Goal: Information Seeking & Learning: Learn about a topic

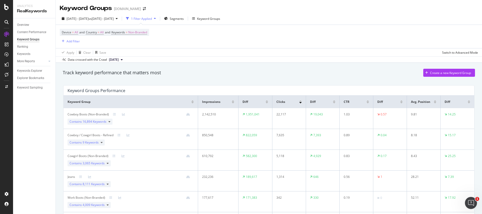
scroll to position [49, 0]
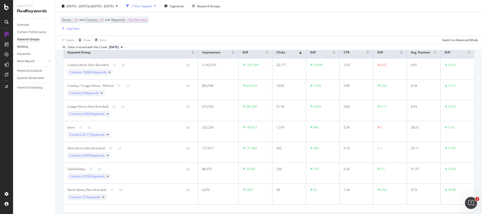
click at [31, 48] on link "Ranking" at bounding box center [34, 46] width 35 height 5
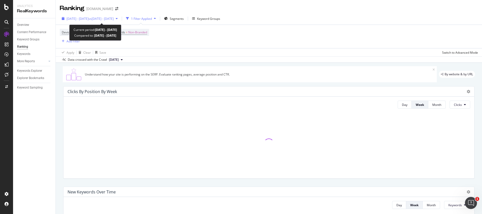
click at [120, 21] on div "2025 Jul. 1st - Aug. 31st vs 2024 Aug. 1st - Aug. 31st" at bounding box center [90, 19] width 60 height 8
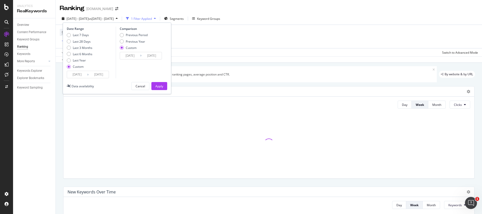
click at [248, 41] on div "Device = All and Country = All and Keywords = Non-Branded Add Filter" at bounding box center [269, 36] width 418 height 23
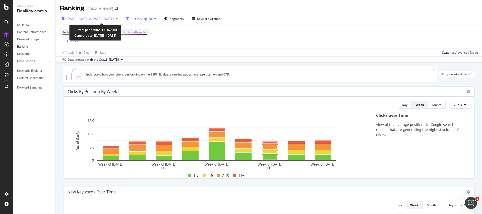
click at [120, 21] on div "2025 Jul. 1st - Aug. 31st vs 2024 Aug. 1st - Aug. 31st" at bounding box center [90, 19] width 60 height 8
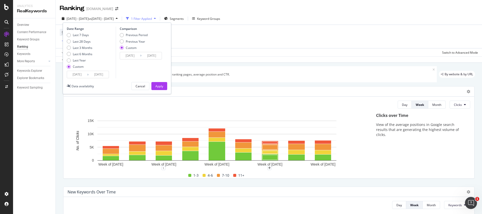
click at [284, 56] on div "Data crossed with the Crawl [DATE]" at bounding box center [269, 59] width 426 height 6
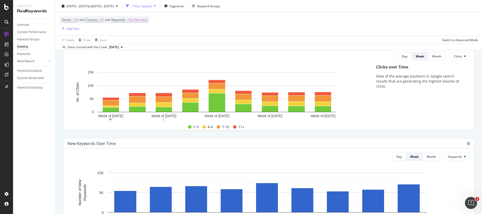
scroll to position [53, 0]
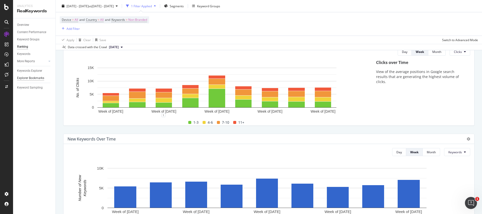
click at [40, 76] on div "Explorer Bookmarks" at bounding box center [30, 78] width 27 height 5
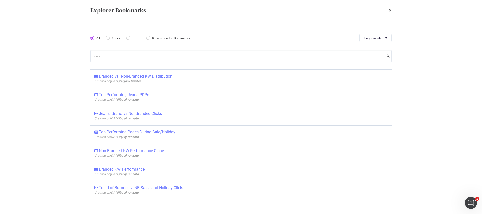
click at [37, 72] on div "Explorer Bookmarks All Yours Team Recommended Bookmarks Only available Branded …" at bounding box center [241, 107] width 482 height 214
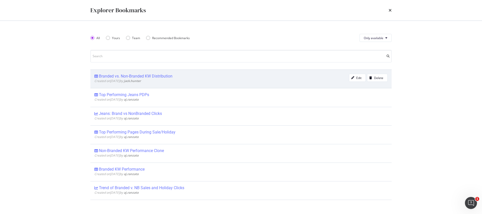
click at [141, 75] on div "Branded vs. Non-Branded KW Distribution" at bounding box center [136, 76] width 74 height 5
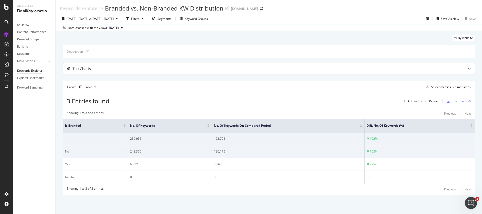
click at [136, 152] on div "243,370" at bounding box center [170, 151] width 80 height 5
drag, startPoint x: 176, startPoint y: 157, endPoint x: 145, endPoint y: 153, distance: 30.9
click at [175, 157] on td "243,370" at bounding box center [170, 151] width 84 height 13
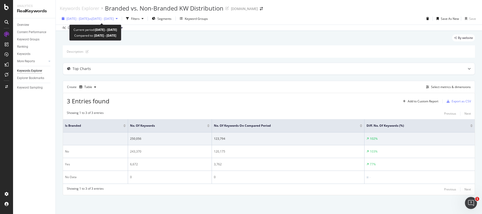
click at [120, 21] on div "2025 Jul. 1st - Aug. 31st vs 2024 Aug. 1st - Aug. 31st" at bounding box center [90, 19] width 60 height 8
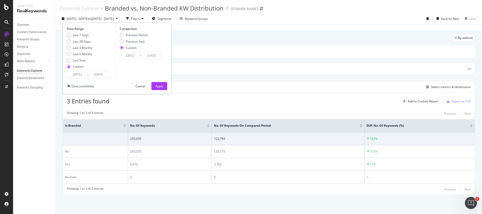
click at [128, 52] on input "2024/08/01" at bounding box center [130, 55] width 20 height 7
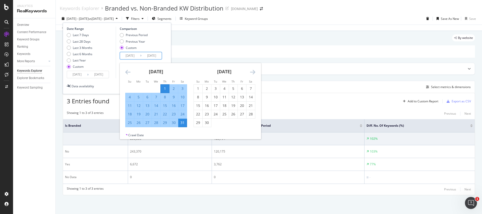
click at [127, 71] on icon "Move backward to switch to the previous month." at bounding box center [127, 72] width 5 height 6
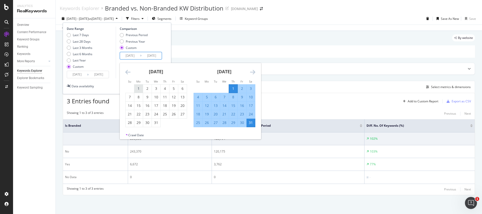
click at [141, 88] on div "1" at bounding box center [138, 88] width 9 height 5
type input "2024/07/01"
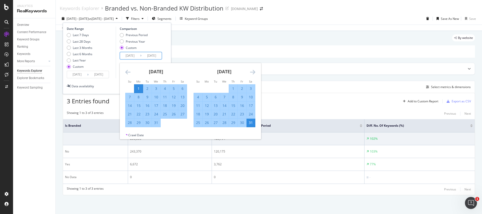
click at [156, 121] on div "31" at bounding box center [156, 122] width 9 height 5
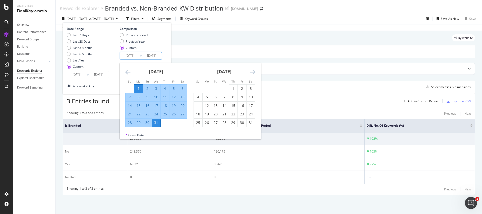
click at [155, 55] on input "2024/07/31" at bounding box center [152, 55] width 20 height 7
click at [250, 120] on div "31" at bounding box center [251, 122] width 9 height 5
type input "2024/08/31"
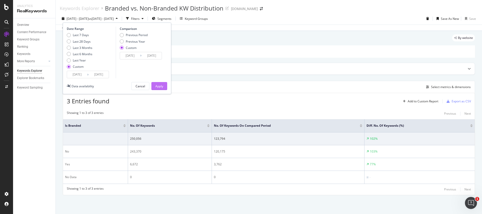
click at [157, 82] on div "Apply" at bounding box center [159, 86] width 8 height 8
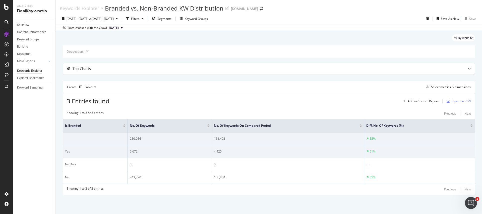
click at [224, 153] on div "4,425" at bounding box center [288, 151] width 148 height 5
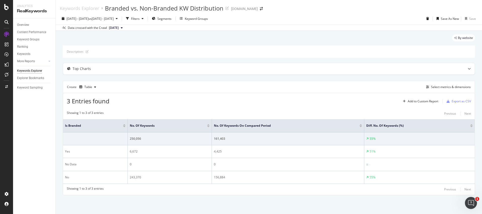
click at [321, 101] on div "3 Entries found Add to Custom Report Export as CSV" at bounding box center [269, 99] width 412 height 12
drag, startPoint x: 176, startPoint y: 52, endPoint x: 221, endPoint y: 47, distance: 45.7
click at [187, 50] on div "Description:" at bounding box center [269, 51] width 412 height 12
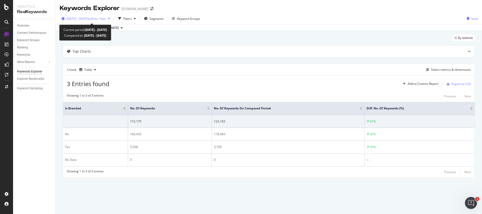
click at [106, 20] on span "vs Prev. Year" at bounding box center [97, 19] width 17 height 4
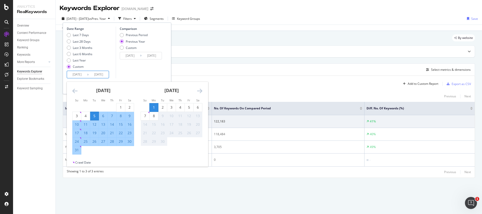
click at [90, 75] on input "[DATE]" at bounding box center [99, 74] width 20 height 7
click at [77, 92] on icon "Move backward to switch to the previous month." at bounding box center [74, 91] width 5 height 6
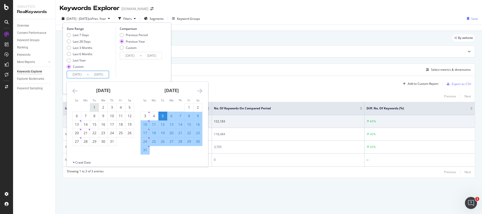
click at [98, 107] on div "1" at bounding box center [94, 107] width 9 height 5
type input "[DATE]"
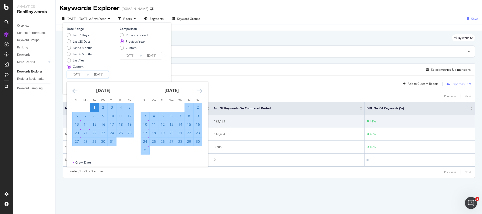
click at [147, 152] on div "31" at bounding box center [145, 150] width 9 height 5
type input "[DATE]"
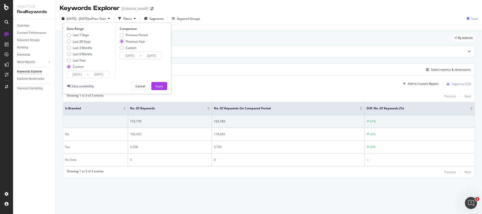
click at [138, 54] on input "[DATE]" at bounding box center [130, 55] width 20 height 7
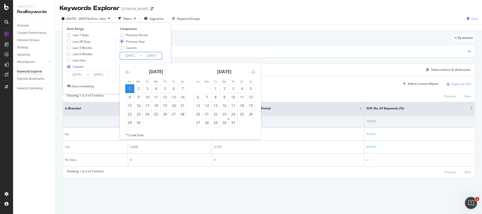
click at [131, 55] on input "[DATE]" at bounding box center [130, 55] width 20 height 7
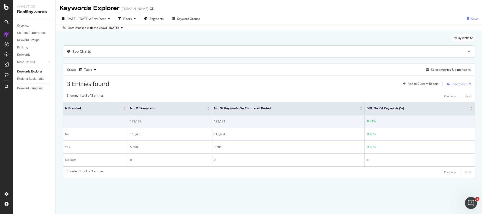
click at [247, 50] on div "Top Charts" at bounding box center [259, 51] width 392 height 5
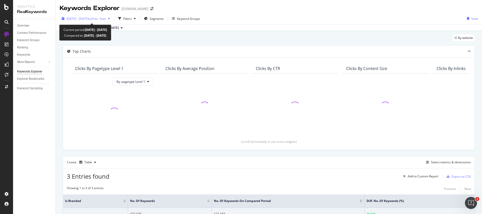
click at [106, 20] on span "vs Prev. Year" at bounding box center [97, 19] width 17 height 4
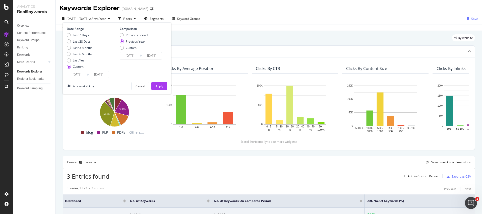
click at [236, 45] on div "By website" at bounding box center [269, 39] width 412 height 11
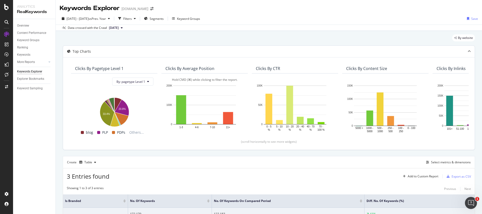
scroll to position [74, 0]
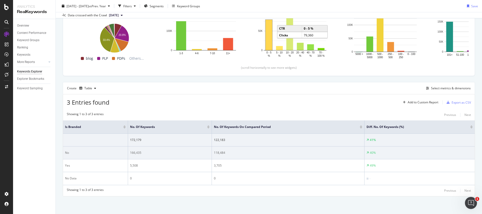
click at [136, 152] on div "166,435" at bounding box center [170, 153] width 80 height 5
click at [141, 156] on td "166,435" at bounding box center [170, 153] width 84 height 13
click at [220, 153] on div "118,484" at bounding box center [288, 153] width 148 height 5
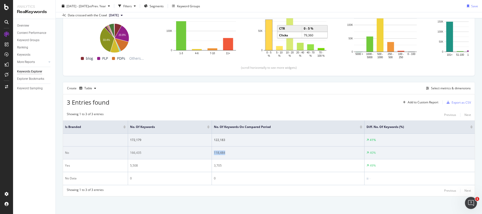
click at [220, 153] on div "118,484" at bounding box center [288, 153] width 148 height 5
click at [240, 158] on td "118,484" at bounding box center [288, 153] width 153 height 13
click at [139, 154] on div "166,435" at bounding box center [170, 153] width 80 height 5
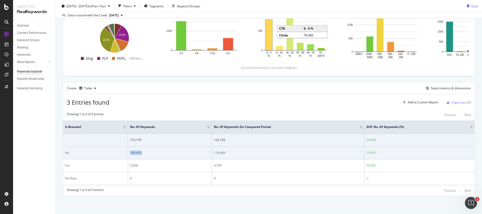
click at [139, 154] on div "166,435" at bounding box center [170, 153] width 80 height 5
click at [148, 156] on td "166,435" at bounding box center [170, 153] width 84 height 13
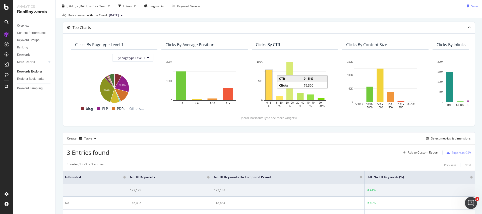
scroll to position [0, 0]
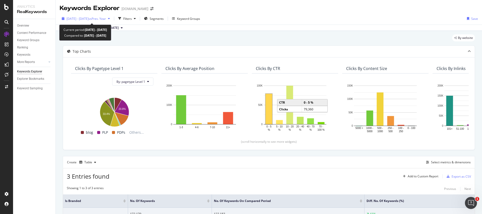
click at [106, 21] on span "vs Prev. Year" at bounding box center [97, 19] width 17 height 4
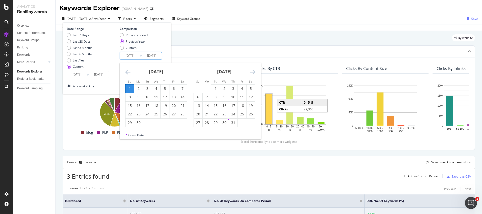
click at [134, 55] on input "[DATE]" at bounding box center [130, 55] width 20 height 7
click at [212, 30] on div "Data crossed with the Crawl [DATE]" at bounding box center [269, 28] width 426 height 6
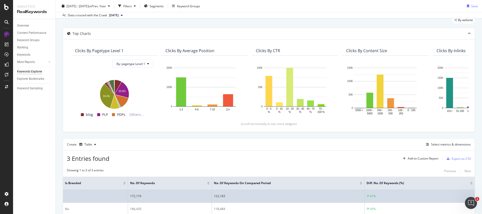
scroll to position [48, 0]
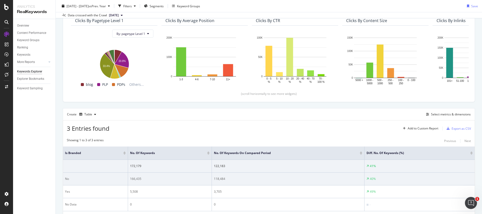
click at [217, 180] on div "118,484" at bounding box center [288, 179] width 148 height 5
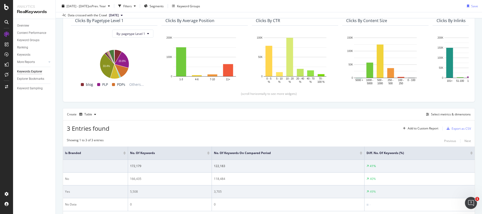
click at [241, 186] on td "3,705" at bounding box center [288, 192] width 153 height 13
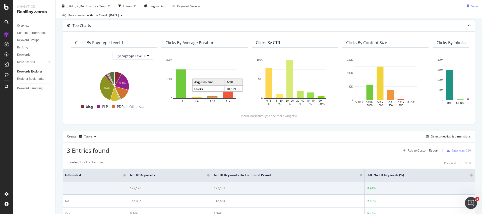
scroll to position [0, 0]
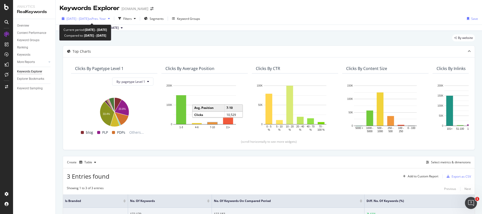
click at [106, 21] on span "vs Prev. Year" at bounding box center [97, 19] width 17 height 4
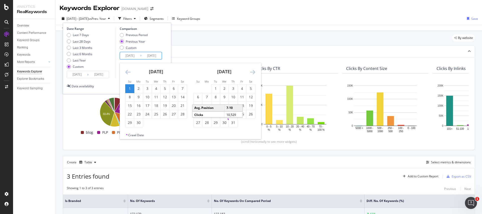
click at [142, 56] on input "[DATE]" at bounding box center [152, 55] width 20 height 7
click at [137, 38] on div "Previous Period Previous Year Custom" at bounding box center [134, 42] width 28 height 19
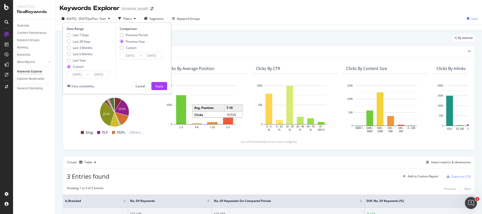
click at [138, 58] on input "[DATE]" at bounding box center [130, 55] width 20 height 7
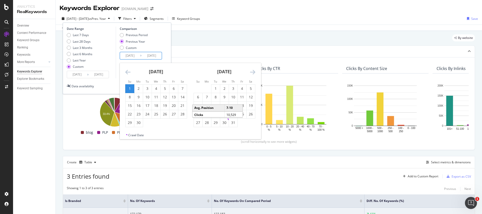
click at [129, 72] on icon "Move backward to switch to the previous month." at bounding box center [127, 72] width 5 height 6
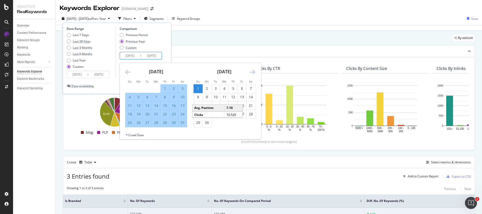
click at [129, 72] on icon "Move backward to switch to the previous month." at bounding box center [127, 72] width 5 height 6
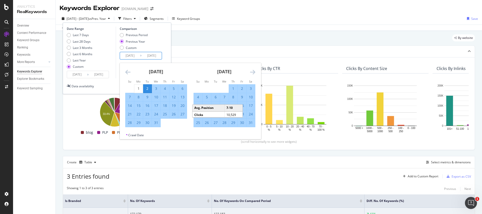
click at [129, 72] on icon "Move backward to switch to the previous month." at bounding box center [127, 72] width 5 height 6
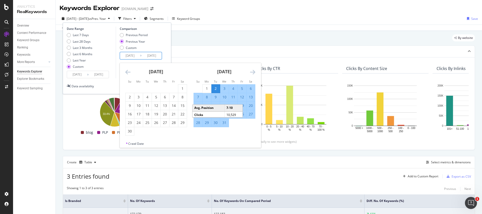
click at [127, 73] on icon "Move backward to switch to the previous month." at bounding box center [127, 72] width 5 height 6
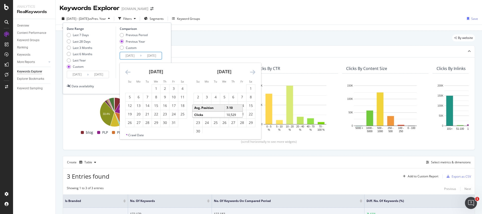
click at [130, 74] on icon "Move backward to switch to the previous month." at bounding box center [127, 72] width 5 height 6
drag, startPoint x: 137, startPoint y: 85, endPoint x: 149, endPoint y: 84, distance: 11.6
click at [138, 85] on div "1" at bounding box center [138, 89] width 9 height 8
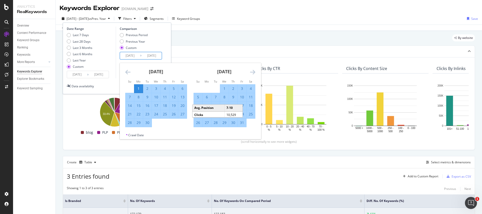
type input "[DATE]"
click at [251, 71] on icon "Move forward to switch to the next month." at bounding box center [252, 72] width 5 height 6
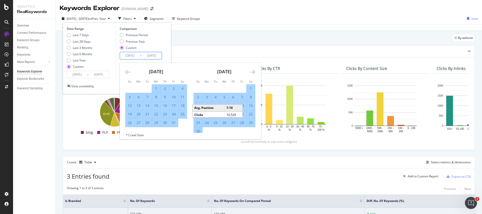
click at [196, 131] on div "30" at bounding box center [198, 131] width 9 height 5
type input "[DATE]"
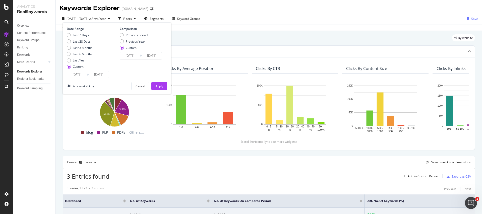
click at [151, 90] on div "Date Range Last 7 Days Last 28 Days Last 3 Months Last 6 Months Last Year Custo…" at bounding box center [117, 59] width 108 height 72
drag, startPoint x: 157, startPoint y: 86, endPoint x: 209, endPoint y: 70, distance: 54.2
click at [158, 86] on div "Apply" at bounding box center [159, 86] width 8 height 4
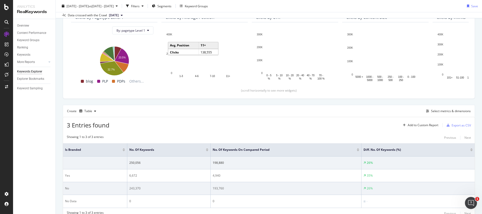
scroll to position [58, 0]
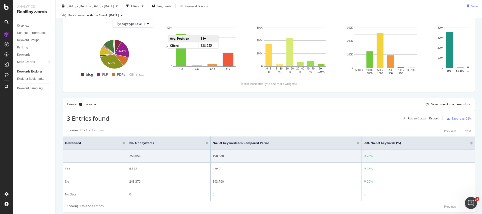
drag, startPoint x: 280, startPoint y: 119, endPoint x: 239, endPoint y: 140, distance: 45.9
click at [279, 120] on div "3 Entries found Add to Custom Report Export as CSV" at bounding box center [269, 116] width 412 height 12
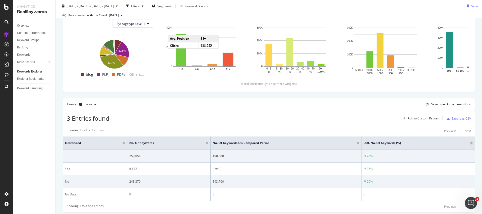
click at [137, 181] on div "243,370" at bounding box center [168, 181] width 79 height 5
click at [138, 181] on div "243,370" at bounding box center [168, 181] width 79 height 5
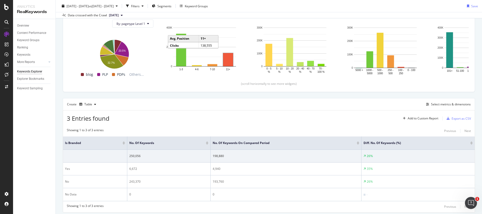
click at [180, 109] on div "Create Table Select metrics & dimensions" at bounding box center [269, 104] width 412 height 12
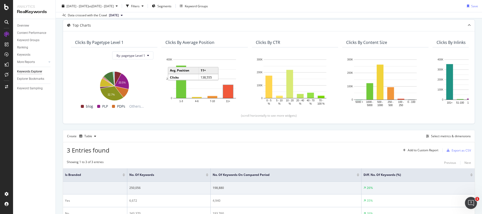
scroll to position [74, 0]
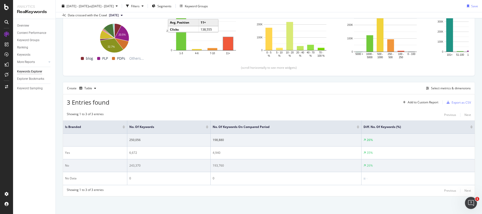
click at [135, 165] on div "243,370" at bounding box center [168, 165] width 79 height 5
click at [221, 165] on div "193,760" at bounding box center [286, 165] width 147 height 5
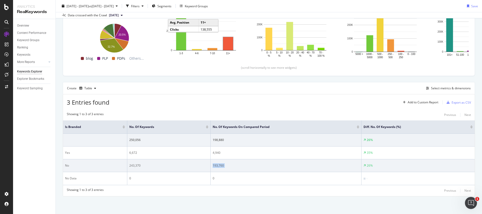
click at [221, 165] on div "193,760" at bounding box center [286, 165] width 147 height 5
click at [133, 165] on div "243,370" at bounding box center [168, 165] width 79 height 5
click at [233, 169] on td "193,760" at bounding box center [286, 165] width 151 height 13
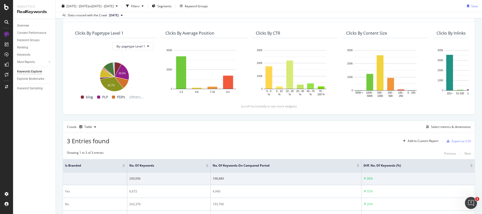
scroll to position [0, 0]
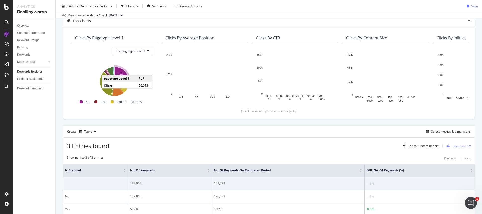
scroll to position [30, 0]
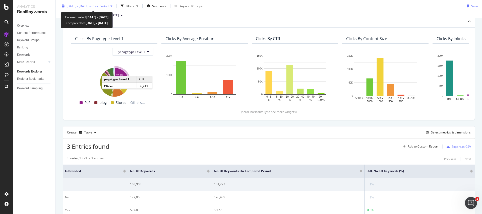
click at [108, 8] on span "vs Prev. Period" at bounding box center [99, 6] width 20 height 4
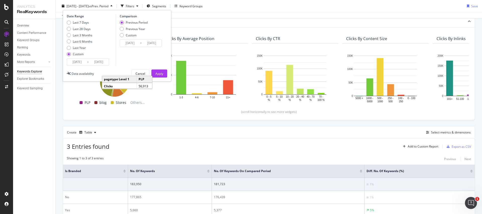
click at [100, 65] on input "[DATE]" at bounding box center [99, 61] width 20 height 7
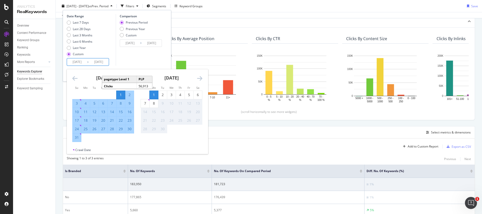
click at [76, 79] on icon "Move backward to switch to the previous month." at bounding box center [74, 78] width 5 height 6
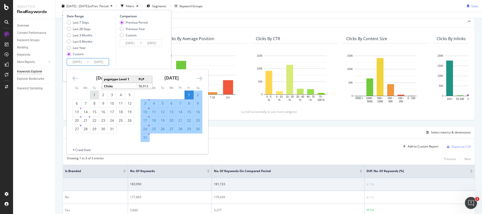
click at [96, 96] on div "1" at bounding box center [94, 94] width 9 height 5
type input "[DATE]"
type input "2025/04/29"
type input "2025/06/30"
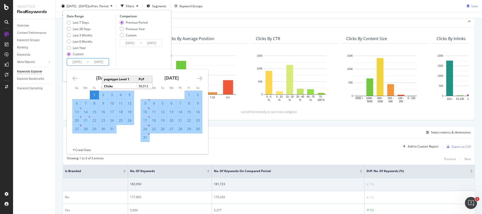
click at [144, 139] on div "31" at bounding box center [145, 137] width 9 height 5
type input "[DATE]"
type input "2025/04/30"
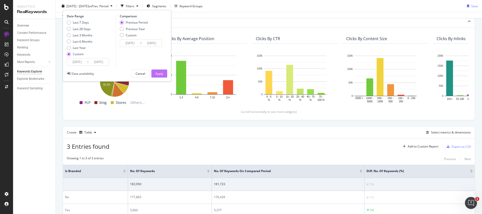
click at [161, 72] on div "Apply" at bounding box center [159, 73] width 8 height 4
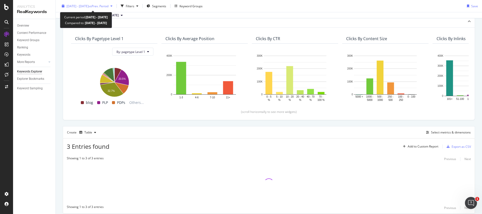
click at [108, 8] on span "vs Prev. Period" at bounding box center [99, 6] width 20 height 4
click at [240, 24] on div "Top Charts" at bounding box center [269, 22] width 412 height 12
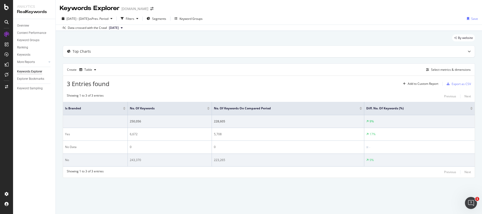
click at [137, 160] on div "243,370" at bounding box center [170, 160] width 80 height 5
drag, startPoint x: 137, startPoint y: 160, endPoint x: 193, endPoint y: 187, distance: 62.2
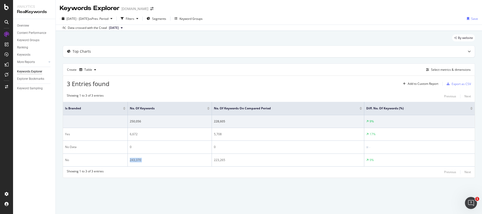
click at [138, 161] on div "243,370" at bounding box center [170, 160] width 80 height 5
click at [194, 188] on div "By website Top Charts Create Table Select metrics & dimensions 3 Entries found …" at bounding box center [269, 113] width 426 height 164
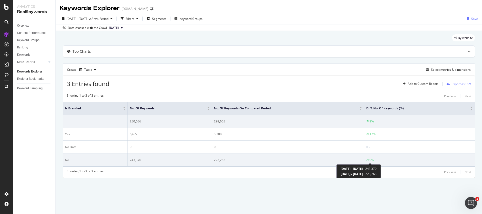
click at [371, 160] on div "9%" at bounding box center [372, 160] width 4 height 5
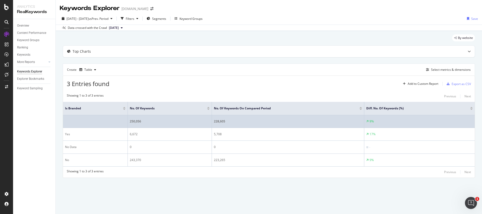
drag, startPoint x: 329, startPoint y: 189, endPoint x: 242, endPoint y: 120, distance: 110.6
click at [329, 189] on div "By website Top Charts Create Table Select metrics & dimensions 3 Entries found …" at bounding box center [269, 113] width 426 height 164
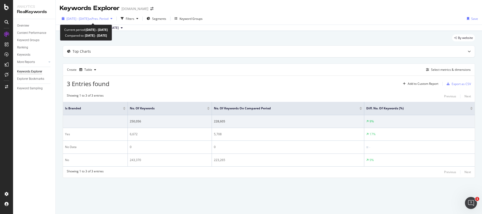
click at [108, 18] on span "vs Prev. Period" at bounding box center [99, 19] width 20 height 4
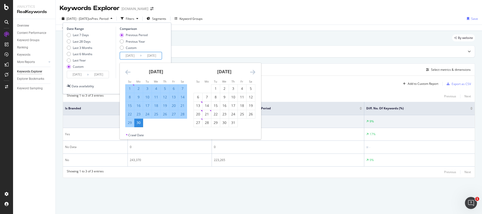
click at [143, 53] on input "2025/06/30" at bounding box center [152, 55] width 20 height 7
click at [129, 73] on icon "Move backward to switch to the previous month." at bounding box center [127, 72] width 5 height 6
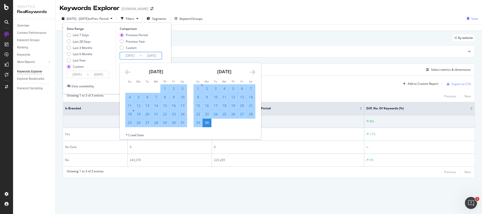
click at [127, 71] on icon "Move backward to switch to the previous month." at bounding box center [127, 72] width 5 height 6
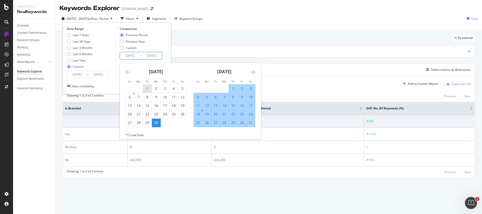
click at [146, 88] on div "1" at bounding box center [147, 88] width 9 height 5
type input "2025/04/01"
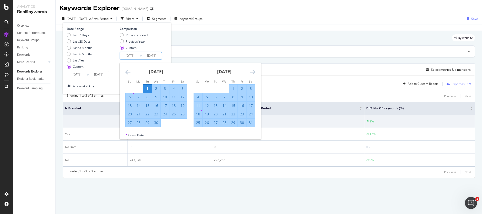
drag, startPoint x: 254, startPoint y: 74, endPoint x: 248, endPoint y: 94, distance: 21.2
click at [254, 74] on icon "Move forward to switch to the next month." at bounding box center [252, 72] width 5 height 6
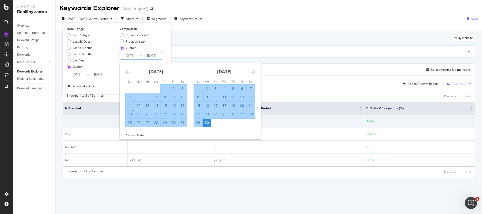
click at [210, 125] on div "30" at bounding box center [207, 122] width 9 height 5
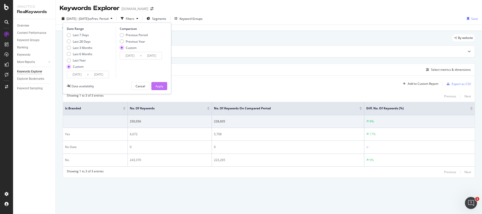
click at [164, 86] on button "Apply" at bounding box center [159, 86] width 16 height 8
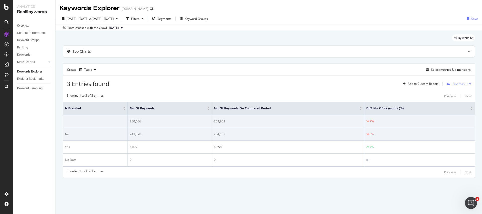
click at [221, 135] on div "264,167" at bounding box center [288, 134] width 148 height 5
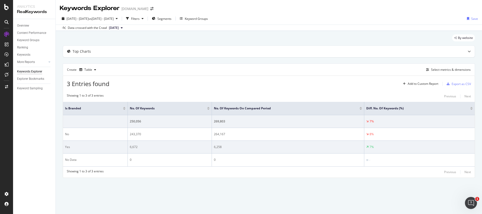
click at [233, 141] on td "6,258" at bounding box center [288, 147] width 152 height 13
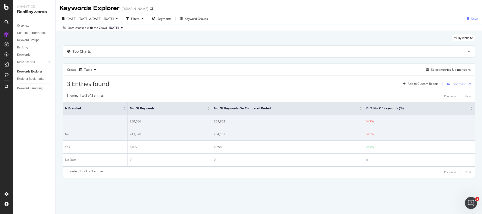
click at [222, 131] on td "264,167" at bounding box center [288, 134] width 152 height 13
click at [259, 140] on td "264,167" at bounding box center [288, 134] width 152 height 13
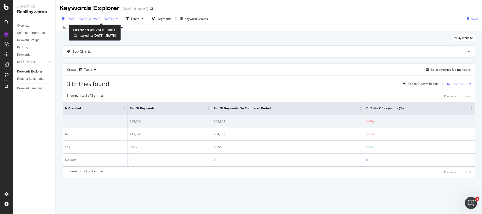
click at [114, 19] on span "vs 2025 Apr. 1st - Jun. 30th" at bounding box center [101, 19] width 25 height 4
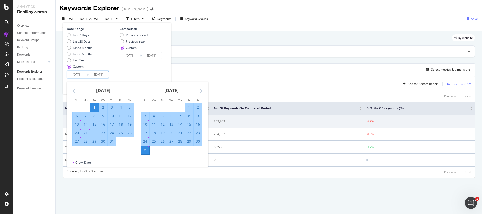
click at [87, 73] on input "[DATE]" at bounding box center [77, 74] width 20 height 7
click at [77, 92] on icon "Move backward to switch to the previous month." at bounding box center [74, 91] width 5 height 6
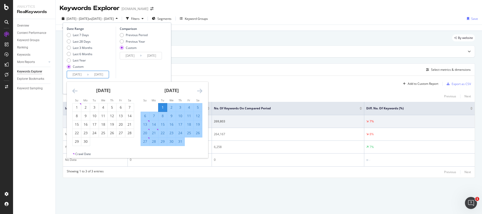
click at [150, 62] on div "Comparison Previous Period Previous Year Custom 2025/04/01 Navigate forward to …" at bounding box center [140, 53] width 48 height 52
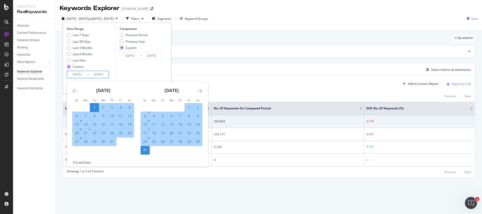
click at [94, 76] on input "[DATE]" at bounding box center [99, 74] width 20 height 7
click at [144, 57] on input "2025/06/30" at bounding box center [152, 55] width 20 height 7
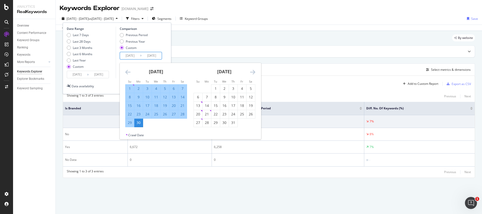
click at [128, 71] on icon "Move backward to switch to the previous month." at bounding box center [127, 72] width 5 height 6
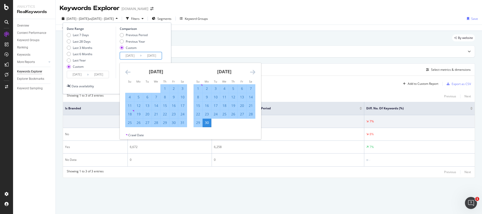
click at [162, 87] on div "1" at bounding box center [165, 88] width 9 height 5
type input "2025/05/01"
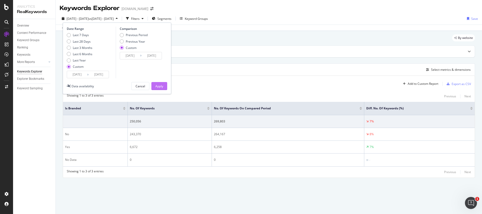
click at [163, 86] on div "Apply" at bounding box center [159, 86] width 8 height 4
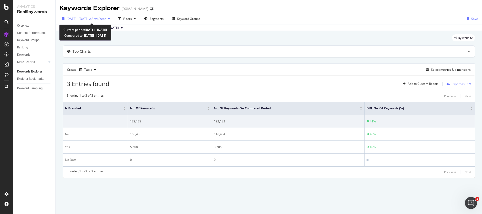
click at [112, 16] on div "[DATE] - [DATE] vs Prev. Year" at bounding box center [86, 19] width 52 height 8
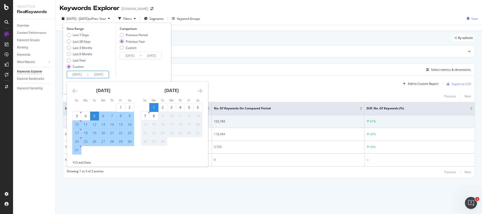
click at [102, 72] on input "[DATE]" at bounding box center [99, 74] width 20 height 7
click at [76, 88] on icon "Move backward to switch to the previous month." at bounding box center [74, 91] width 5 height 6
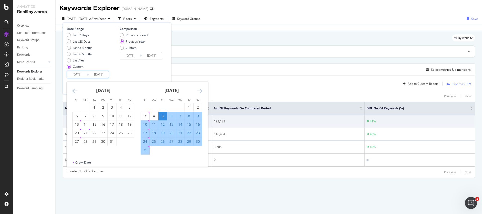
click at [75, 91] on icon "Move backward to switch to the previous month." at bounding box center [74, 91] width 5 height 6
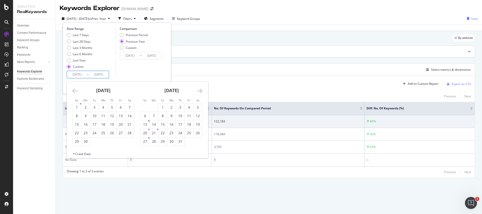
click at [261, 51] on div "Top Charts" at bounding box center [259, 51] width 392 height 5
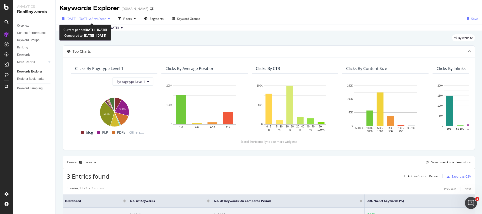
click at [112, 22] on div "[DATE] - [DATE] vs Prev. Year" at bounding box center [86, 19] width 52 height 8
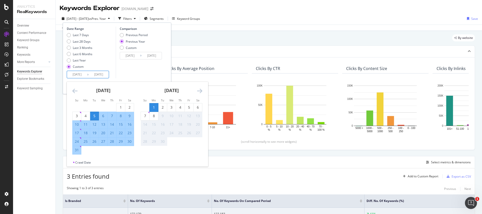
click at [100, 76] on input "[DATE]" at bounding box center [99, 74] width 20 height 7
click at [73, 91] on icon "Move backward to switch to the previous month." at bounding box center [74, 91] width 5 height 6
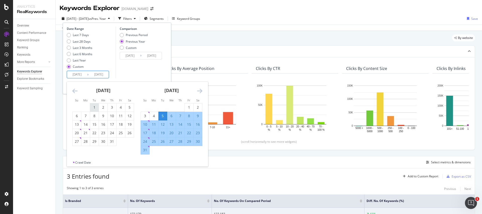
click at [94, 109] on div "1" at bounding box center [94, 107] width 9 height 5
type input "[DATE]"
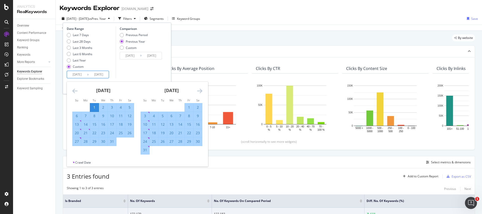
click at [144, 152] on div "31" at bounding box center [145, 150] width 9 height 5
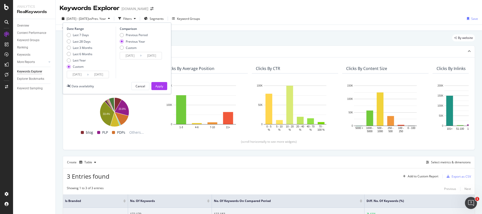
type input "[DATE]"
drag, startPoint x: 157, startPoint y: 87, endPoint x: 129, endPoint y: 51, distance: 45.2
click at [129, 51] on div "Date Range Last 7 Days Last 28 Days Last 3 Months Last 6 Months Last Year Custo…" at bounding box center [117, 59] width 108 height 72
click at [131, 47] on div "Custom" at bounding box center [131, 48] width 11 height 4
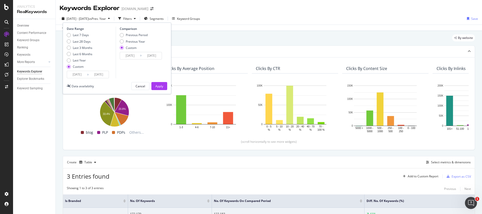
click at [137, 55] on input "[DATE]" at bounding box center [130, 55] width 20 height 7
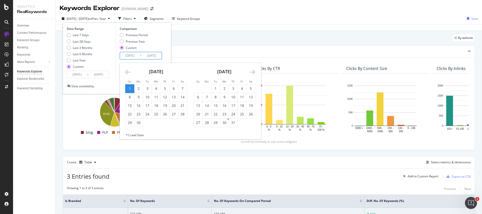
click at [126, 72] on icon "Move backward to switch to the previous month." at bounding box center [127, 72] width 5 height 6
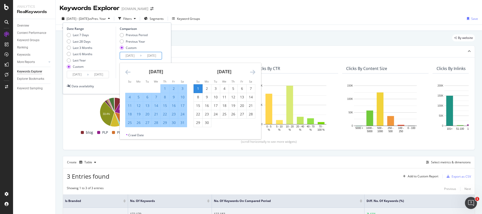
click at [127, 72] on icon "Move backward to switch to the previous month." at bounding box center [127, 72] width 5 height 6
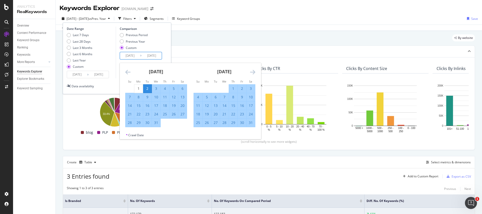
click at [127, 72] on icon "Move backward to switch to the previous month." at bounding box center [127, 72] width 5 height 6
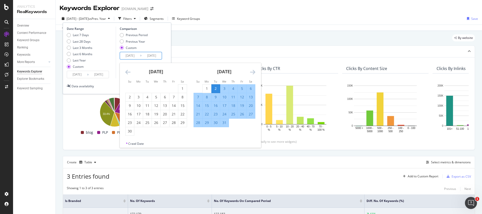
click at [93, 75] on input "[DATE]" at bounding box center [99, 74] width 20 height 7
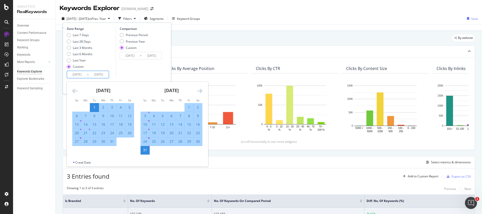
click at [71, 91] on div "July 2025 1 2 3 4 5 6 7 8 9 10 11 12 13 14 15 16 17 18 19 20 21 22 23 24 25 26 …" at bounding box center [103, 114] width 68 height 64
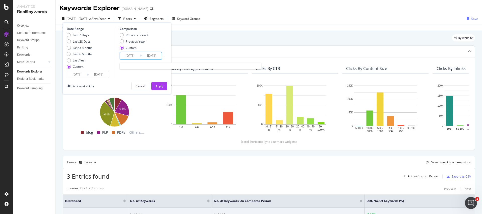
click at [129, 55] on input "[DATE]" at bounding box center [130, 55] width 20 height 7
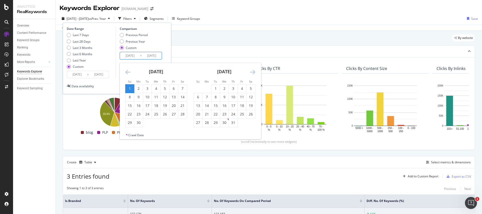
click at [131, 70] on div "[DATE]" at bounding box center [156, 73] width 62 height 21
click at [130, 71] on icon "Move backward to switch to the previous month." at bounding box center [127, 72] width 5 height 6
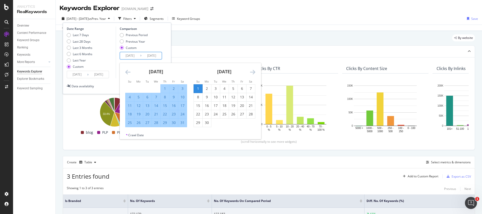
click at [129, 71] on icon "Move backward to switch to the previous month." at bounding box center [127, 72] width 5 height 6
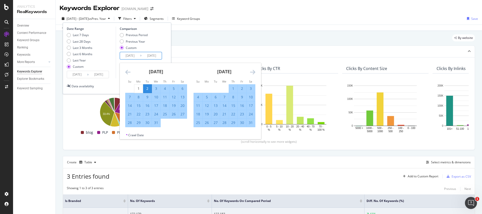
click at [144, 58] on input "[DATE]" at bounding box center [152, 55] width 20 height 7
click at [142, 34] on div "Previous Period" at bounding box center [137, 35] width 22 height 4
type input "2025/04/30"
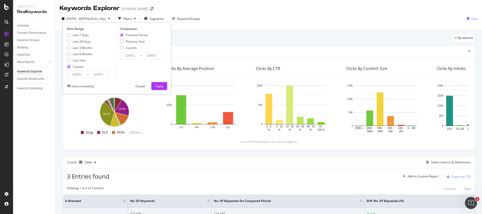
click at [145, 55] on input "2025/06/30" at bounding box center [152, 55] width 20 height 7
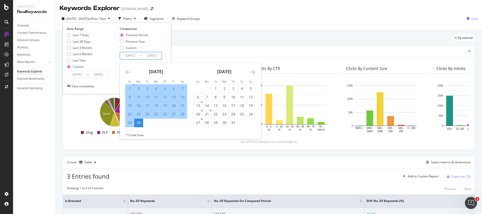
click at [129, 71] on icon "Move backward to switch to the previous month." at bounding box center [127, 72] width 5 height 6
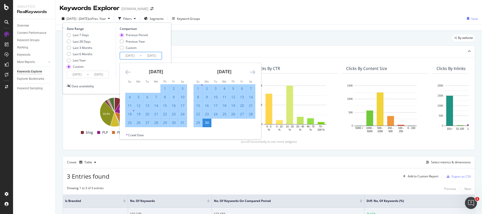
click at [165, 88] on div "1" at bounding box center [165, 88] width 9 height 5
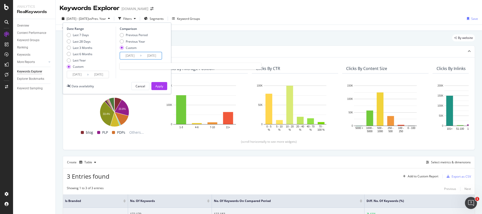
click at [155, 53] on input "2025/05/01" at bounding box center [152, 55] width 20 height 7
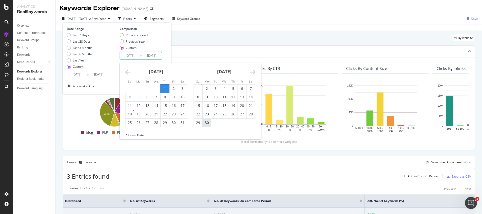
click at [211, 121] on td "Calendar" at bounding box center [215, 122] width 9 height 9
click at [210, 122] on div "30" at bounding box center [207, 122] width 9 height 5
type input "2025/06/30"
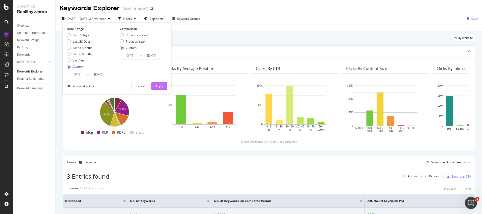
click at [156, 84] on div "Apply" at bounding box center [159, 86] width 8 height 4
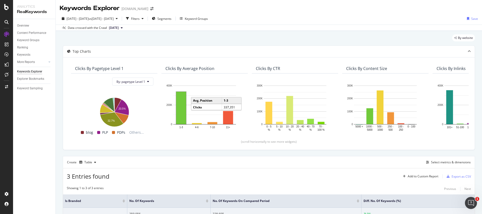
scroll to position [74, 0]
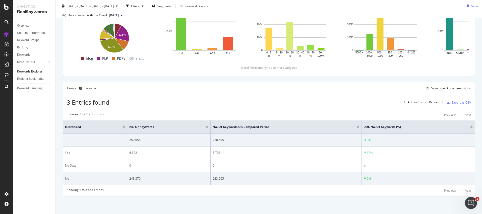
click at [135, 180] on div "243,370" at bounding box center [168, 178] width 79 height 5
drag, startPoint x: 135, startPoint y: 180, endPoint x: 141, endPoint y: 183, distance: 6.9
click at [135, 180] on div "243,370" at bounding box center [168, 178] width 79 height 5
click at [153, 183] on td "243,370" at bounding box center [168, 178] width 83 height 13
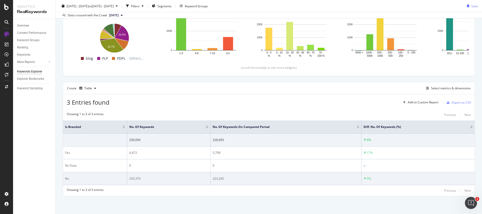
click at [131, 180] on div "243,370" at bounding box center [168, 178] width 79 height 5
drag, startPoint x: 131, startPoint y: 180, endPoint x: 134, endPoint y: 181, distance: 2.6
click at [132, 180] on div "243,370" at bounding box center [168, 178] width 79 height 5
click at [134, 181] on td "243,370" at bounding box center [168, 178] width 83 height 13
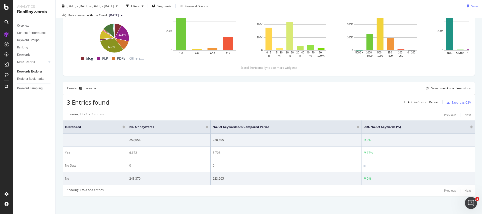
click at [137, 178] on div "243,370" at bounding box center [168, 178] width 79 height 5
drag, startPoint x: 146, startPoint y: 179, endPoint x: 143, endPoint y: 178, distance: 2.7
click at [146, 179] on div "243,370" at bounding box center [168, 178] width 79 height 5
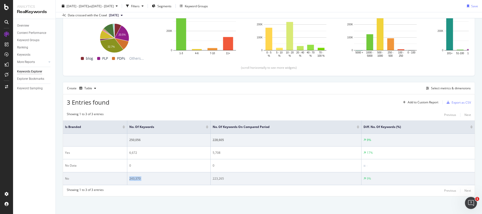
drag, startPoint x: 143, startPoint y: 178, endPoint x: 129, endPoint y: 179, distance: 14.4
click at [129, 179] on td "243,370" at bounding box center [168, 178] width 83 height 13
click at [129, 180] on div "243,370" at bounding box center [168, 178] width 79 height 5
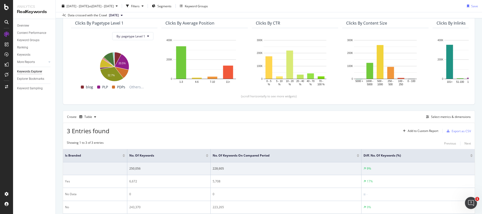
scroll to position [13, 0]
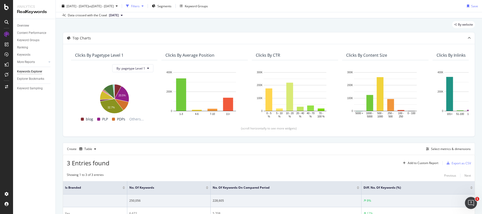
click at [146, 8] on div "Filters" at bounding box center [135, 6] width 22 height 8
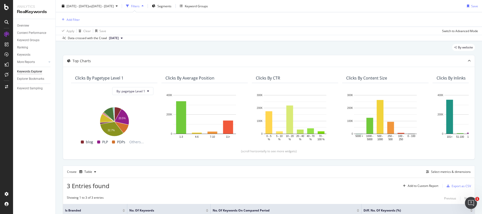
scroll to position [36, 0]
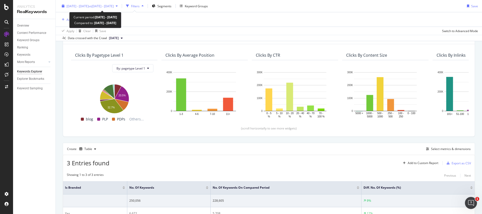
click at [114, 4] on span "vs 2025 Apr. 30th - Jun. 30th" at bounding box center [101, 6] width 25 height 4
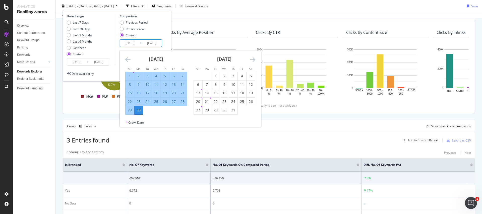
click at [136, 45] on input "2025/04/30" at bounding box center [130, 43] width 20 height 7
click at [127, 59] on icon "Move backward to switch to the previous month." at bounding box center [127, 59] width 5 height 6
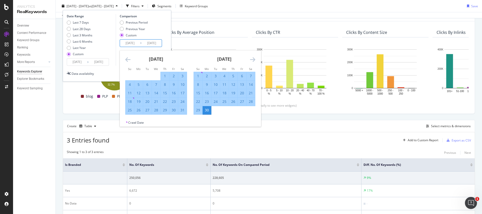
drag, startPoint x: 129, startPoint y: 62, endPoint x: 136, endPoint y: 67, distance: 9.0
click at [129, 62] on icon "Move backward to switch to the previous month." at bounding box center [127, 59] width 5 height 6
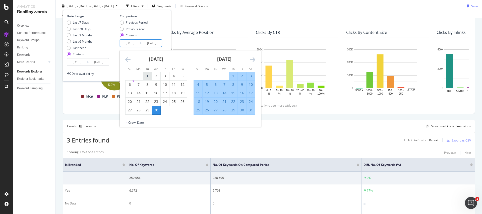
click at [150, 74] on div "1" at bounding box center [147, 76] width 9 height 5
type input "2025/04/01"
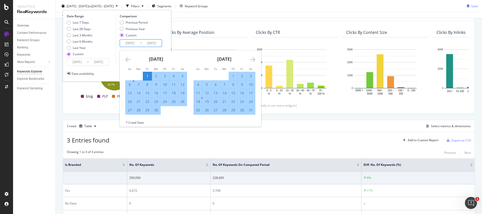
click at [166, 35] on div "Date Range Last 7 Days Last 28 Days Last 3 Months Last 6 Months Last Year Custo…" at bounding box center [117, 40] width 100 height 52
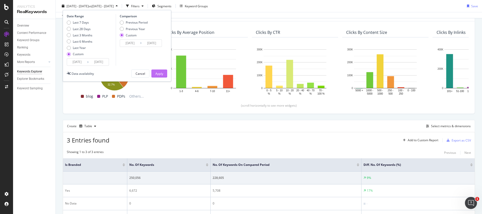
click at [154, 73] on button "Apply" at bounding box center [159, 74] width 16 height 8
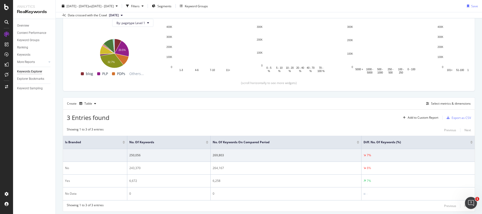
scroll to position [74, 0]
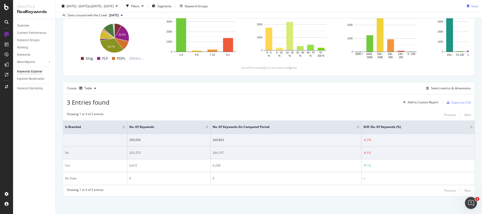
click at [218, 153] on div "264,167" at bounding box center [286, 153] width 147 height 5
click at [220, 153] on div "264,167" at bounding box center [286, 153] width 147 height 5
drag, startPoint x: 233, startPoint y: 154, endPoint x: 236, endPoint y: 154, distance: 3.1
click at [233, 154] on div "264,167" at bounding box center [286, 153] width 147 height 5
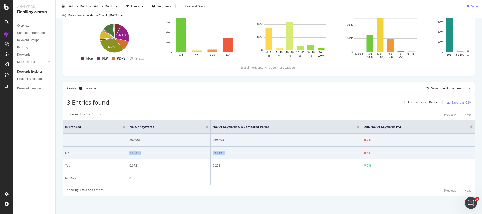
drag, startPoint x: 240, startPoint y: 153, endPoint x: 211, endPoint y: 152, distance: 29.1
click at [211, 152] on td "264,167" at bounding box center [286, 153] width 151 height 13
drag, startPoint x: 211, startPoint y: 152, endPoint x: 217, endPoint y: 152, distance: 6.5
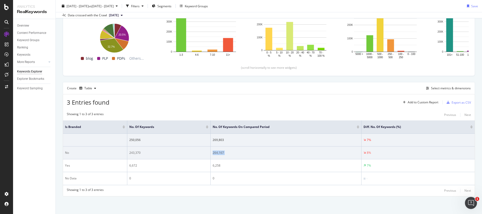
click at [213, 152] on td "264,167" at bounding box center [286, 153] width 151 height 13
click at [230, 153] on div "264,167" at bounding box center [286, 153] width 147 height 5
drag, startPoint x: 250, startPoint y: 153, endPoint x: 213, endPoint y: 150, distance: 36.5
click at [213, 151] on div "264,167" at bounding box center [286, 153] width 147 height 5
click at [213, 152] on div "264,167" at bounding box center [286, 153] width 147 height 5
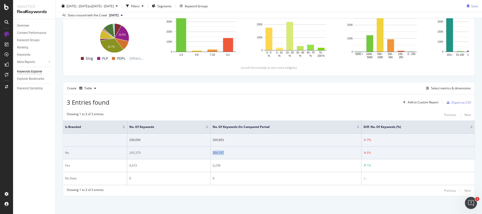
click at [213, 152] on div "264,167" at bounding box center [286, 153] width 147 height 5
drag, startPoint x: 213, startPoint y: 153, endPoint x: 225, endPoint y: 154, distance: 12.1
click at [215, 153] on div "264,167" at bounding box center [286, 153] width 147 height 5
click at [239, 154] on div "264,167" at bounding box center [286, 153] width 147 height 5
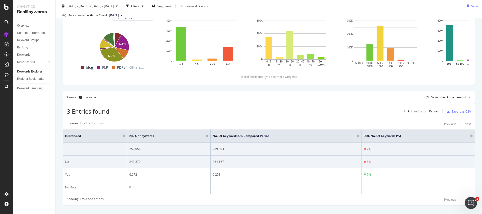
scroll to position [65, 0]
click at [213, 161] on div "264,167" at bounding box center [286, 162] width 147 height 5
drag, startPoint x: 213, startPoint y: 161, endPoint x: 229, endPoint y: 166, distance: 16.4
click at [215, 162] on div "264,167" at bounding box center [286, 162] width 147 height 5
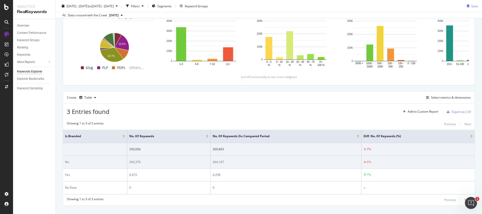
click at [235, 167] on td "264,167" at bounding box center [286, 162] width 151 height 13
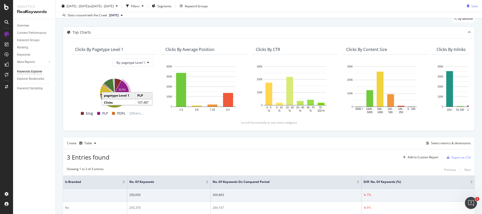
scroll to position [0, 0]
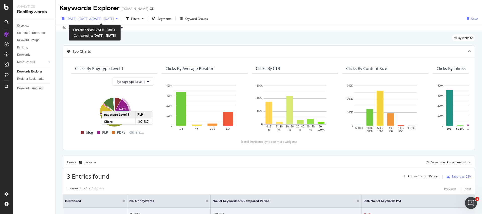
click at [114, 18] on span "vs 2025 Apr. 1st - Jun. 30th" at bounding box center [101, 19] width 25 height 4
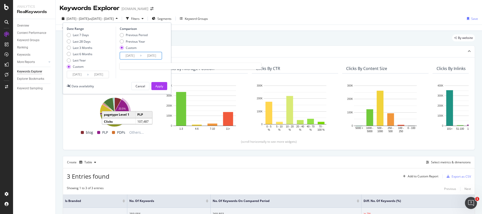
click at [133, 55] on input "2025/04/01" at bounding box center [130, 55] width 20 height 7
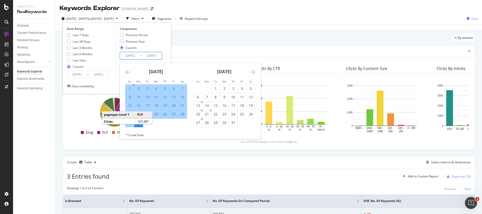
click at [127, 76] on div "[DATE]" at bounding box center [156, 73] width 62 height 21
click at [128, 74] on icon "Move backward to switch to the previous month." at bounding box center [127, 72] width 5 height 6
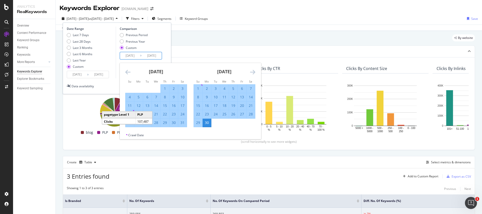
click at [163, 87] on div "1" at bounding box center [165, 88] width 9 height 5
type input "2025/05/01"
click at [171, 46] on div "Date Range Last 7 Days Last 28 Days Last 3 Months Last 6 Months Last Year Custo…" at bounding box center [117, 59] width 108 height 72
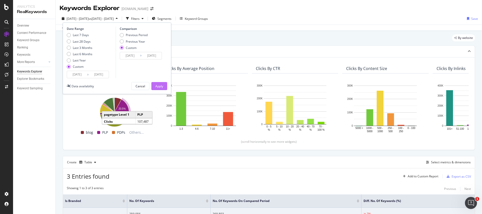
click at [153, 85] on button "Apply" at bounding box center [159, 86] width 16 height 8
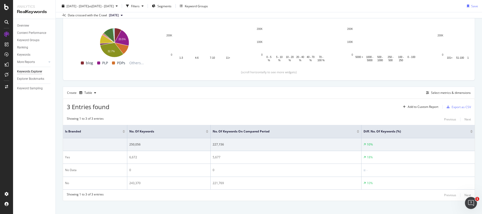
scroll to position [73, 0]
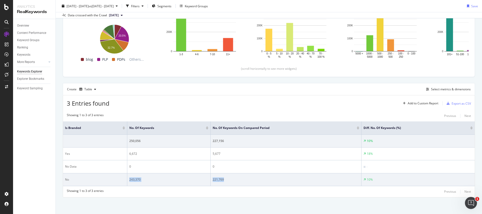
drag, startPoint x: 233, startPoint y: 180, endPoint x: 129, endPoint y: 181, distance: 104.7
click at [129, 181] on tr "No 243,370 221,769 10%" at bounding box center [269, 179] width 412 height 13
click at [129, 181] on td "243,370" at bounding box center [168, 179] width 83 height 13
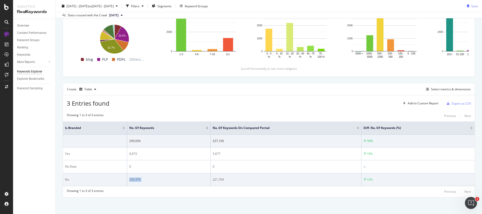
click at [138, 179] on div "243,370" at bounding box center [168, 179] width 79 height 5
drag, startPoint x: 138, startPoint y: 179, endPoint x: 212, endPoint y: 182, distance: 74.9
click at [138, 179] on div "243,370" at bounding box center [168, 179] width 79 height 5
click at [216, 181] on div "221,769" at bounding box center [286, 179] width 147 height 5
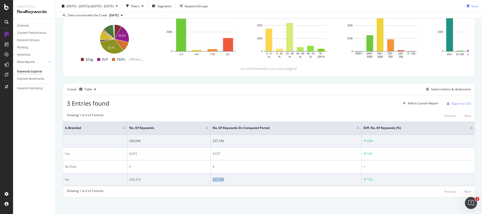
click at [216, 181] on div "221,769" at bounding box center [286, 179] width 147 height 5
click at [245, 178] on div "221,769" at bounding box center [286, 179] width 147 height 5
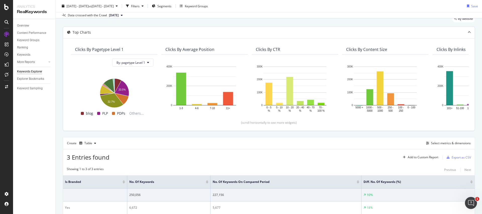
scroll to position [0, 0]
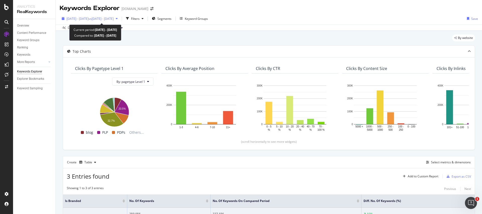
click at [114, 19] on span "vs 2025 May. 1st - Jun. 30th" at bounding box center [101, 19] width 25 height 4
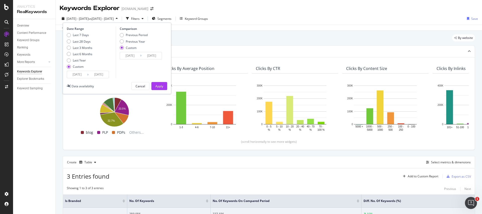
click at [128, 53] on input "2025/05/01" at bounding box center [130, 55] width 20 height 7
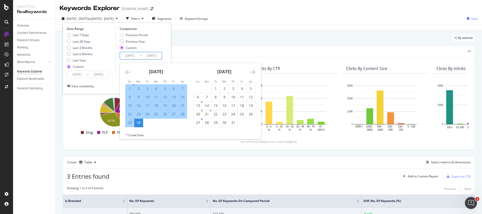
click at [126, 72] on icon "Move backward to switch to the previous month." at bounding box center [127, 72] width 5 height 6
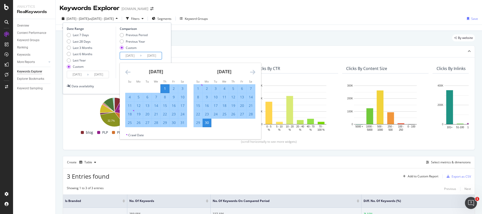
click at [126, 72] on icon "Move backward to switch to the previous month." at bounding box center [127, 72] width 5 height 6
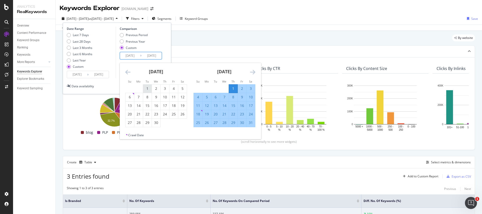
click at [147, 90] on div "1" at bounding box center [147, 88] width 9 height 5
type input "2025/04/01"
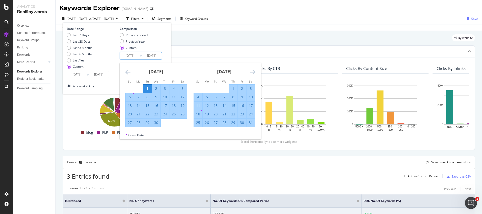
click at [165, 43] on div "Date Range Last 7 Days Last 28 Days Last 3 Months Last 6 Months Last Year Custo…" at bounding box center [117, 53] width 100 height 52
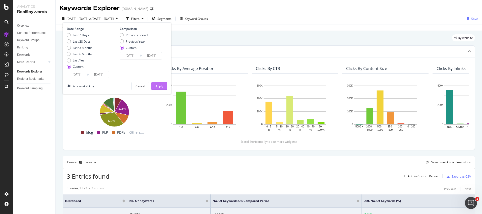
click at [158, 81] on div "Date Range Last 7 Days Last 28 Days Last 3 Months Last 6 Months Last Year Custo…" at bounding box center [117, 59] width 108 height 72
click at [160, 83] on div "Apply" at bounding box center [159, 86] width 8 height 8
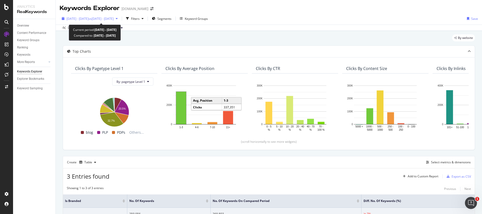
click at [114, 20] on span "vs 2025 Apr. 1st - Jun. 30th" at bounding box center [101, 19] width 25 height 4
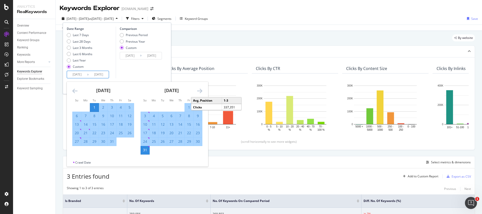
click at [99, 76] on input "[DATE]" at bounding box center [99, 74] width 20 height 7
click at [198, 92] on icon "Move forward to switch to the next month." at bounding box center [199, 91] width 5 height 6
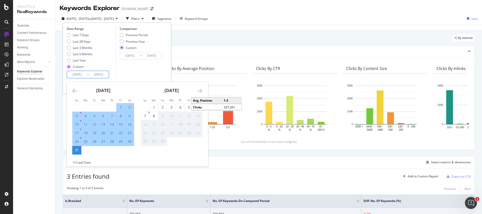
click at [152, 66] on div "Comparison Previous Period Previous Year Custom 2025/04/01 Navigate forward to …" at bounding box center [140, 53] width 48 height 52
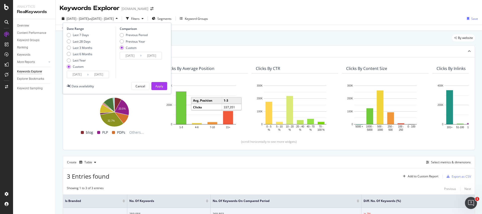
click at [152, 52] on div "2025/04/01 Navigate forward to interact with the calendar and select a date. Pr…" at bounding box center [141, 56] width 42 height 8
click at [155, 54] on input "2025/06/30" at bounding box center [152, 55] width 20 height 7
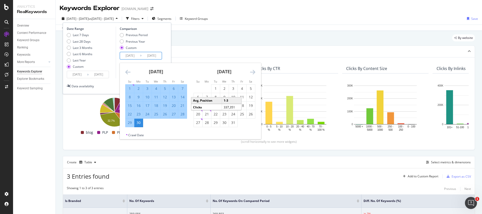
click at [126, 72] on icon "Move backward to switch to the previous month." at bounding box center [127, 72] width 5 height 6
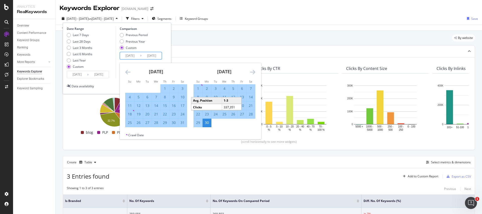
click at [127, 72] on icon "Move backward to switch to the previous month." at bounding box center [127, 72] width 5 height 6
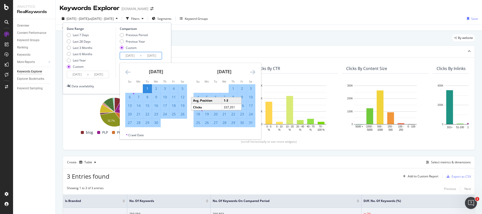
click at [234, 87] on div "1" at bounding box center [233, 88] width 9 height 5
type input "2025/05/01"
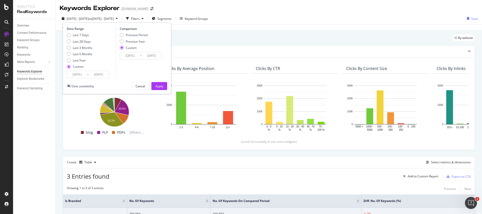
click at [152, 59] on div "2025/04/01 Navigate forward to interact with the calendar and select a date. Pr…" at bounding box center [141, 56] width 42 height 8
click at [152, 56] on input "2025/05/01" at bounding box center [152, 55] width 20 height 7
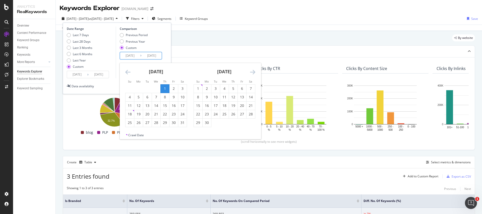
click at [165, 88] on div "1" at bounding box center [165, 88] width 9 height 5
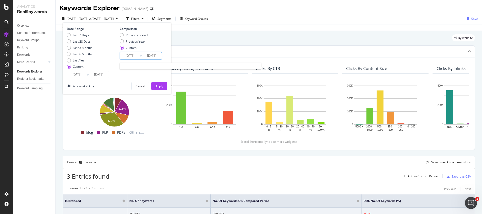
click at [135, 54] on input "2025/04/01" at bounding box center [130, 55] width 20 height 7
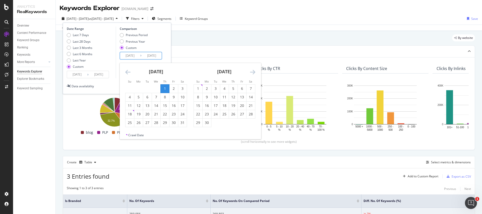
click at [126, 72] on icon "Move backward to switch to the previous month." at bounding box center [127, 72] width 5 height 6
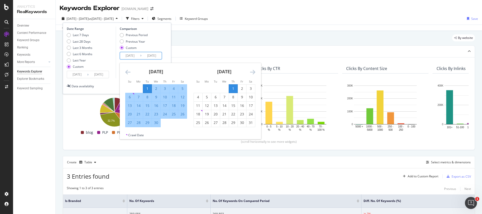
click at [230, 88] on div "1" at bounding box center [233, 88] width 9 height 5
type input "2025/05/01"
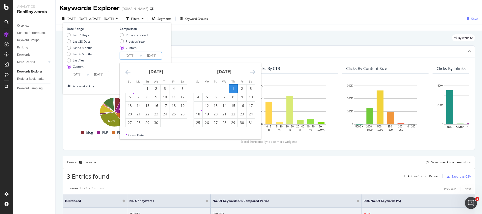
click at [253, 74] on icon "Move forward to switch to the next month." at bounding box center [252, 72] width 5 height 6
click at [255, 72] on icon "Move forward to switch to the next month." at bounding box center [252, 72] width 5 height 6
click at [230, 121] on div "31" at bounding box center [233, 122] width 9 height 5
type input "2025/07/31"
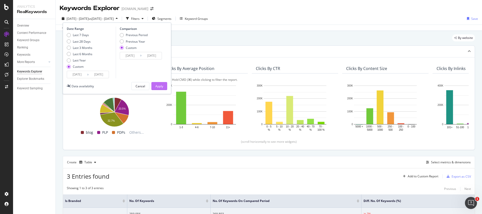
click at [160, 87] on div "Apply" at bounding box center [159, 86] width 8 height 4
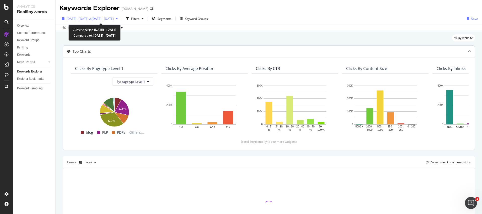
click at [114, 18] on span "vs 2025 May. 1st - Jul. 31st" at bounding box center [101, 19] width 25 height 4
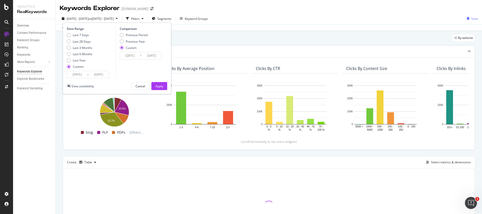
click at [149, 58] on input "2025/07/31" at bounding box center [152, 55] width 20 height 7
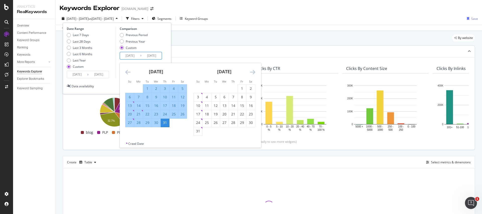
drag, startPoint x: 129, startPoint y: 73, endPoint x: 134, endPoint y: 76, distance: 6.6
click at [129, 73] on icon "Move backward to switch to the previous month." at bounding box center [127, 72] width 5 height 6
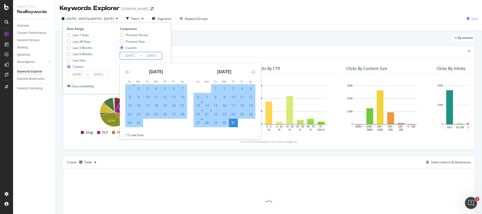
click at [235, 122] on div "31" at bounding box center [233, 122] width 9 height 5
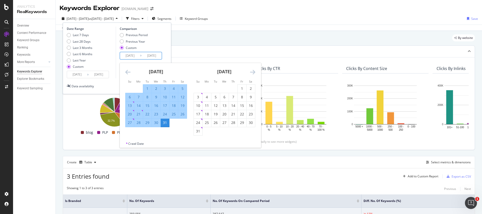
click at [150, 57] on input "2025/07/31" at bounding box center [152, 55] width 20 height 7
drag, startPoint x: 129, startPoint y: 71, endPoint x: 148, endPoint y: 83, distance: 22.1
click at [129, 71] on icon "Move backward to switch to the previous month." at bounding box center [127, 72] width 5 height 6
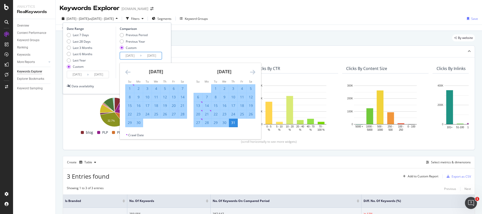
click at [142, 121] on div "30" at bounding box center [138, 122] width 9 height 5
type input "2025/06/30"
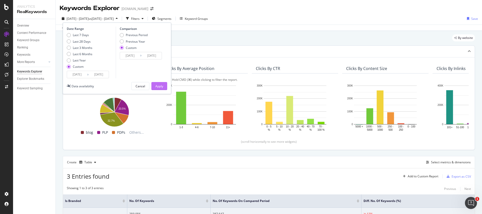
click at [158, 88] on div "Apply" at bounding box center [159, 86] width 8 height 4
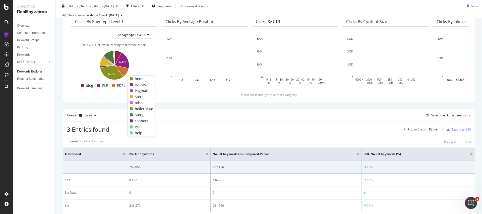
scroll to position [74, 0]
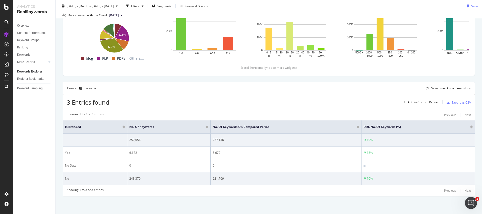
click at [221, 179] on div "221,769" at bounding box center [286, 178] width 147 height 5
click at [235, 184] on td "221,769" at bounding box center [286, 178] width 151 height 13
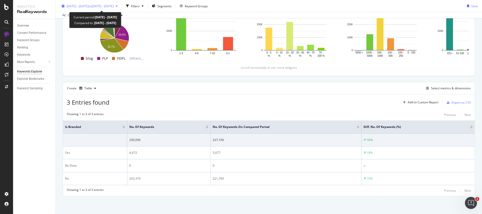
click at [114, 6] on span "vs 2025 May. 1st - Jun. 30th" at bounding box center [101, 6] width 25 height 4
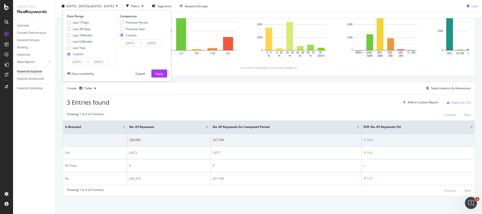
click at [96, 63] on input "[DATE]" at bounding box center [99, 61] width 20 height 7
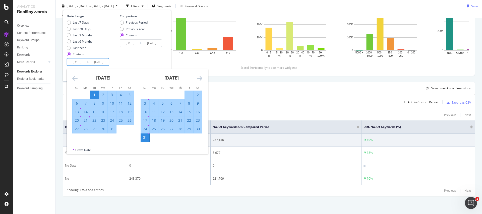
click at [273, 104] on div "3 Entries found Add to Custom Report Export as CSV" at bounding box center [269, 100] width 412 height 12
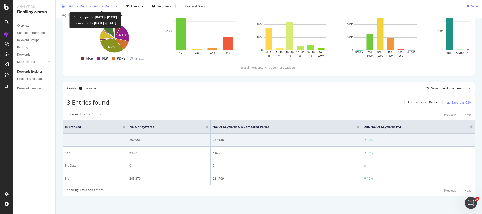
click at [111, 4] on span "vs 2025 May. 1st - Jun. 30th" at bounding box center [101, 6] width 25 height 4
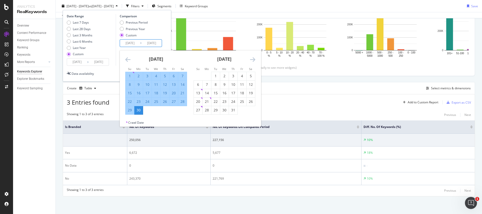
click at [133, 45] on input "2025/05/01" at bounding box center [130, 43] width 20 height 7
click at [128, 60] on icon "Move backward to switch to the previous month." at bounding box center [127, 59] width 5 height 6
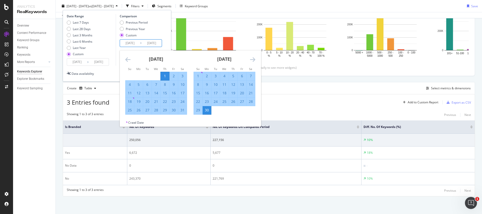
click at [281, 99] on div "3 Entries found Add to Custom Report Export as CSV" at bounding box center [269, 100] width 412 height 12
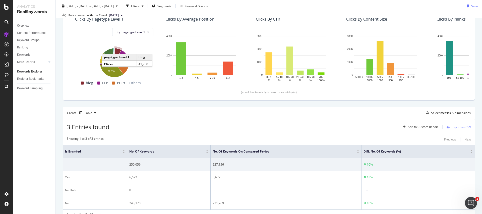
scroll to position [0, 0]
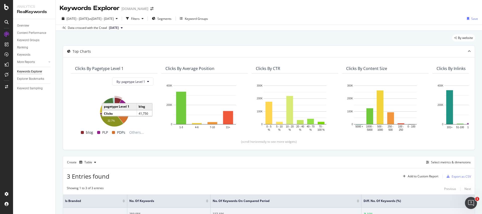
click at [138, 35] on div "By website" at bounding box center [269, 39] width 412 height 11
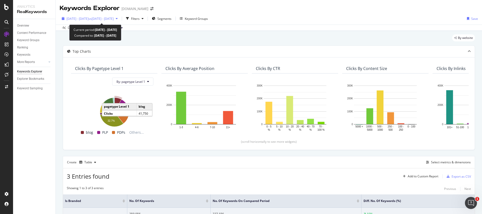
click at [114, 18] on span "vs 2025 May. 1st - Jun. 30th" at bounding box center [101, 19] width 25 height 4
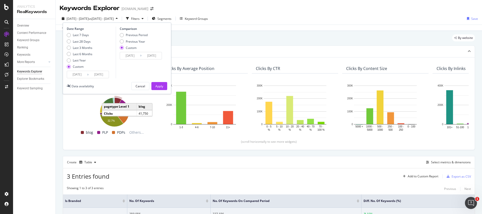
click at [136, 54] on input "2025/05/01" at bounding box center [130, 55] width 20 height 7
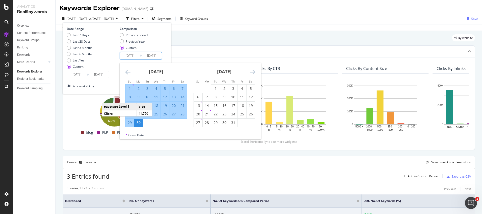
click at [129, 71] on icon "Move backward to switch to the previous month." at bounding box center [127, 72] width 5 height 6
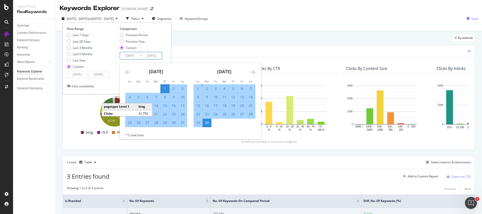
click at [129, 71] on icon "Move backward to switch to the previous month." at bounding box center [127, 72] width 5 height 6
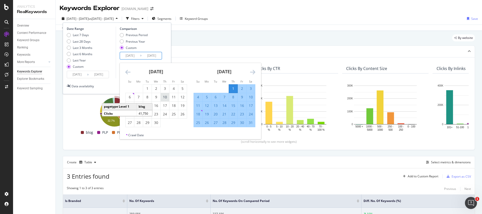
drag, startPoint x: 148, startPoint y: 87, endPoint x: 166, endPoint y: 94, distance: 18.9
click at [148, 87] on div "1" at bounding box center [147, 88] width 9 height 5
type input "2025/04/01"
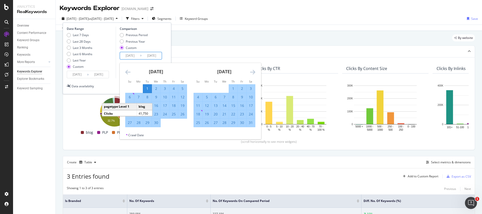
click at [249, 122] on div "31" at bounding box center [251, 122] width 9 height 5
type input "2025/05/31"
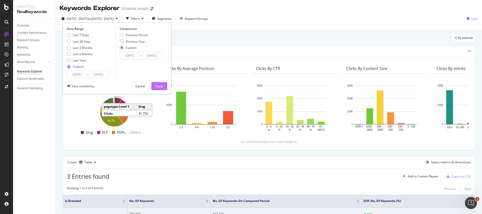
click at [160, 86] on div "Apply" at bounding box center [159, 86] width 8 height 4
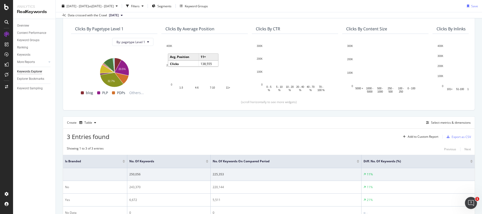
scroll to position [74, 0]
